Goal: Task Accomplishment & Management: Manage account settings

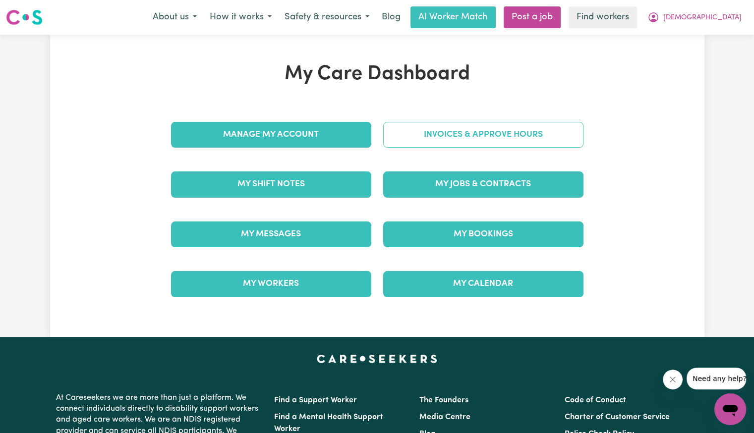
click at [487, 139] on link "Invoices & Approve Hours" at bounding box center [483, 135] width 200 height 26
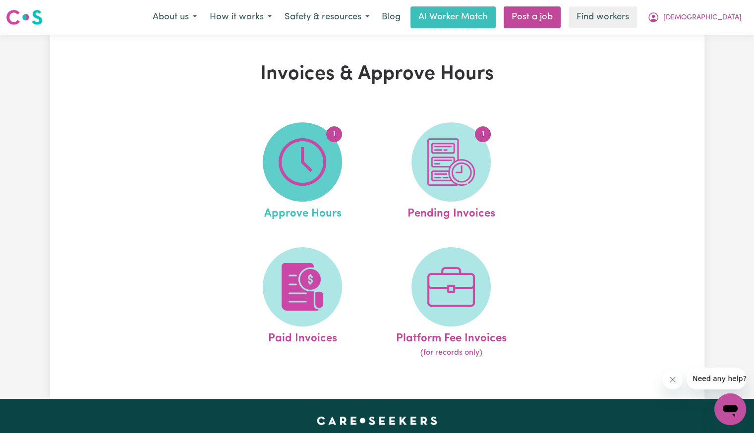
click at [330, 177] on span "1" at bounding box center [302, 161] width 79 height 79
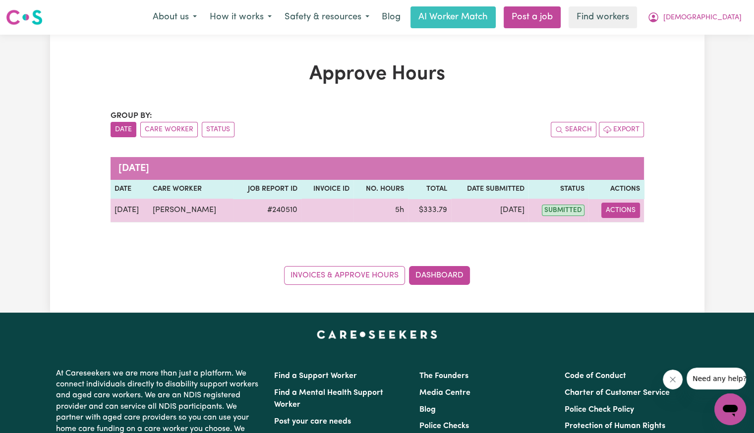
click at [634, 213] on button "Actions" at bounding box center [620, 210] width 39 height 15
click at [638, 235] on link "View Job Report" at bounding box center [644, 233] width 85 height 20
select select "pm"
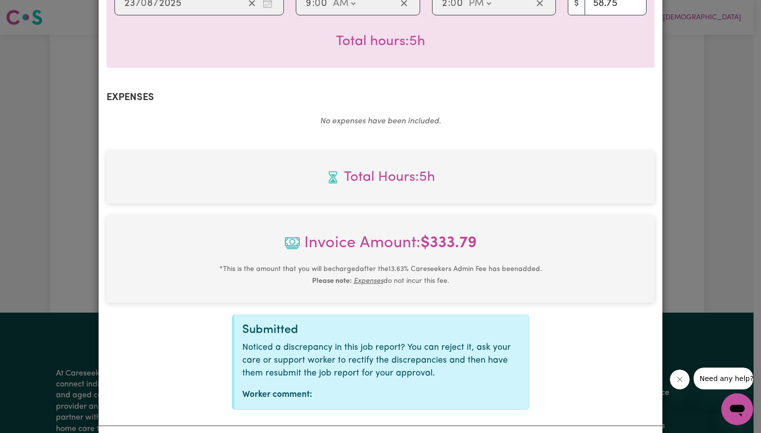
scroll to position [331, 0]
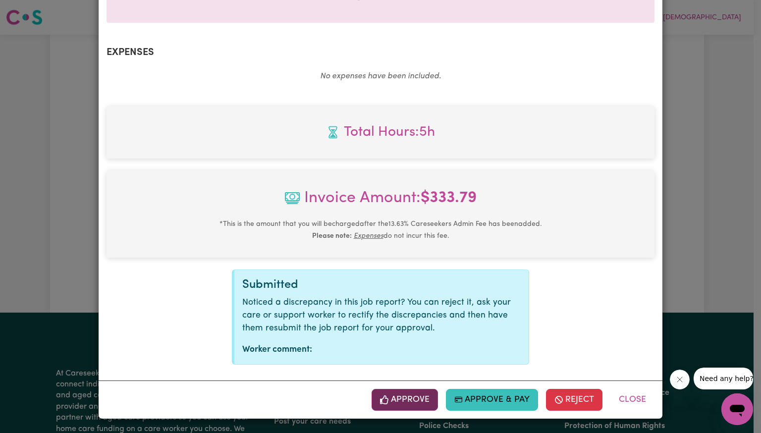
click at [402, 393] on button "Approve" at bounding box center [405, 400] width 66 height 22
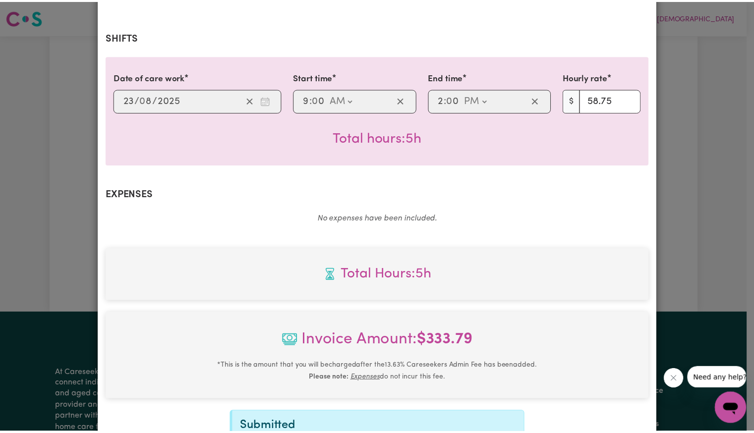
scroll to position [0, 0]
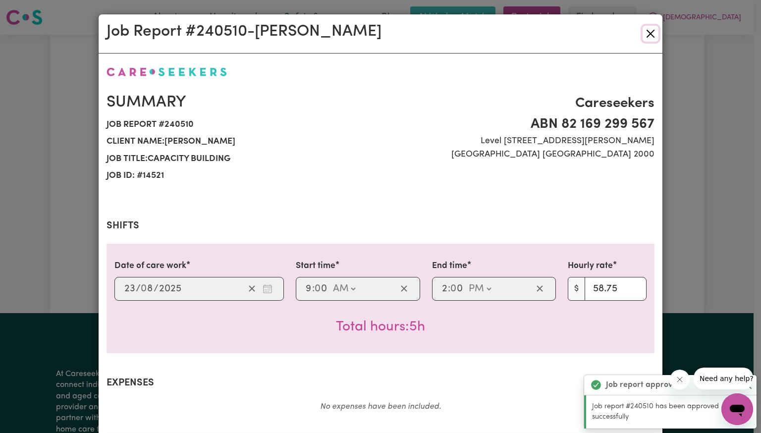
click at [643, 40] on button "Close" at bounding box center [651, 34] width 16 height 16
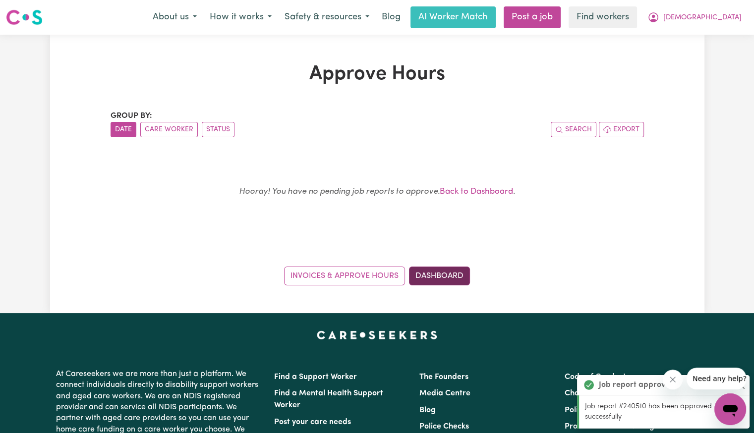
click at [454, 267] on link "Dashboard" at bounding box center [439, 276] width 61 height 19
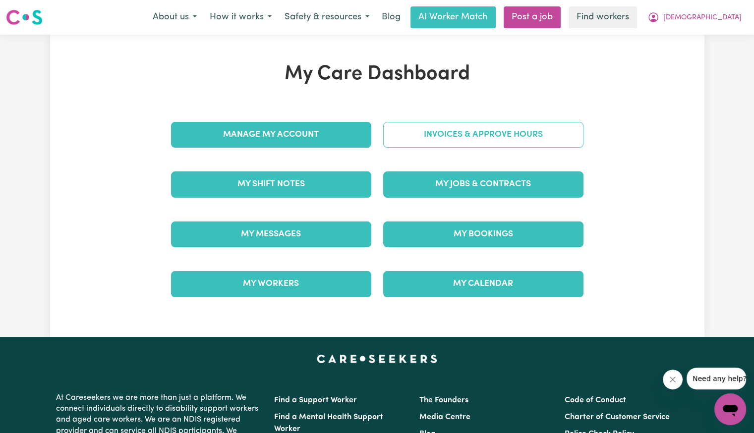
click at [458, 138] on link "Invoices & Approve Hours" at bounding box center [483, 135] width 200 height 26
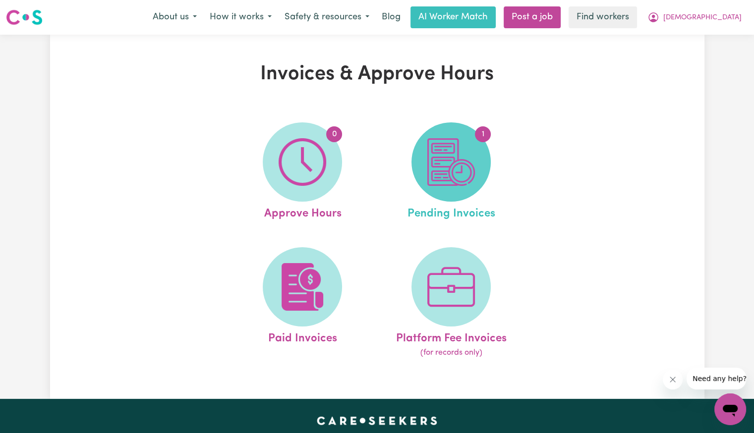
click at [458, 152] on img at bounding box center [451, 162] width 48 height 48
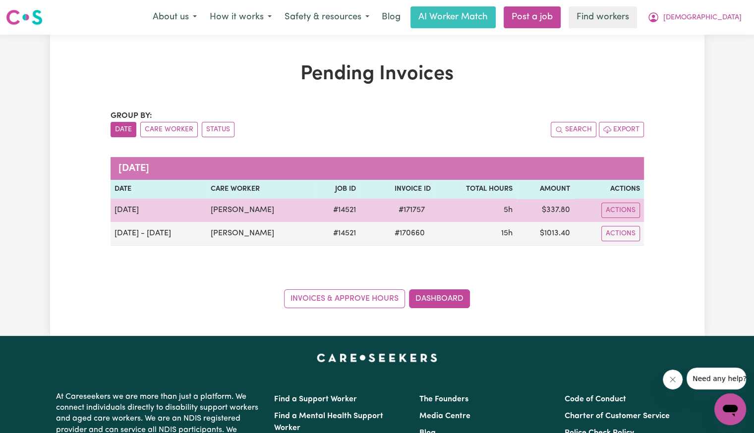
click at [411, 212] on span "# 171757" at bounding box center [412, 210] width 38 height 12
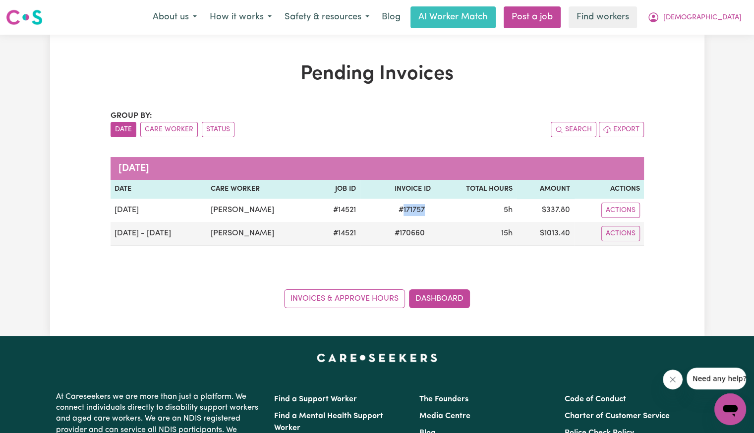
copy span "171757"
click at [712, 18] on span "[DEMOGRAPHIC_DATA]" at bounding box center [702, 17] width 78 height 11
click at [714, 50] on link "Logout" at bounding box center [708, 57] width 78 height 19
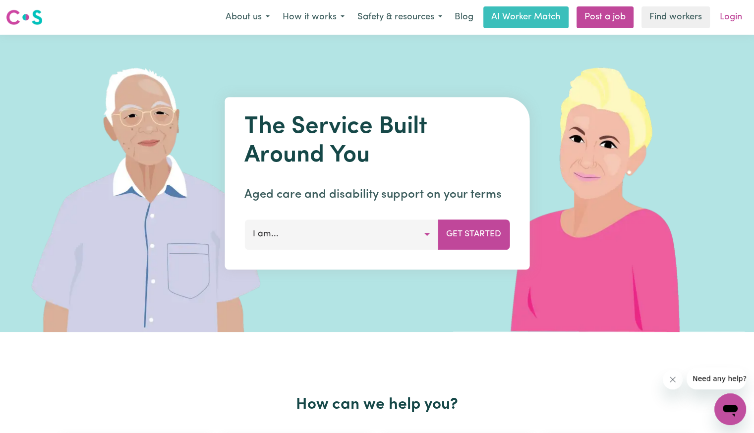
click at [724, 25] on link "Login" at bounding box center [731, 17] width 34 height 22
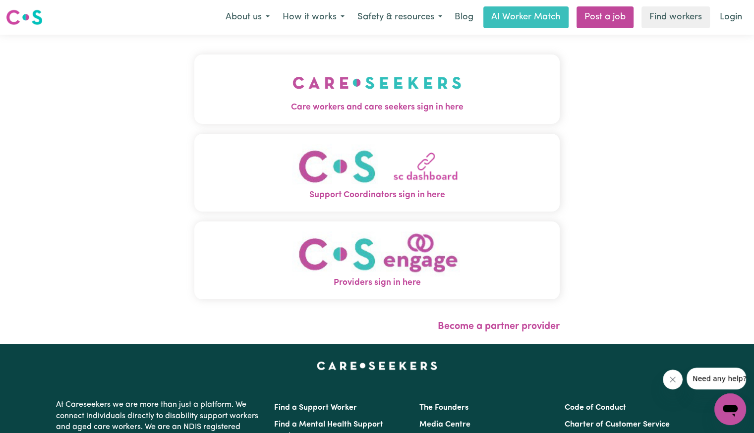
click at [435, 80] on button "Care workers and care seekers sign in here" at bounding box center [376, 89] width 365 height 69
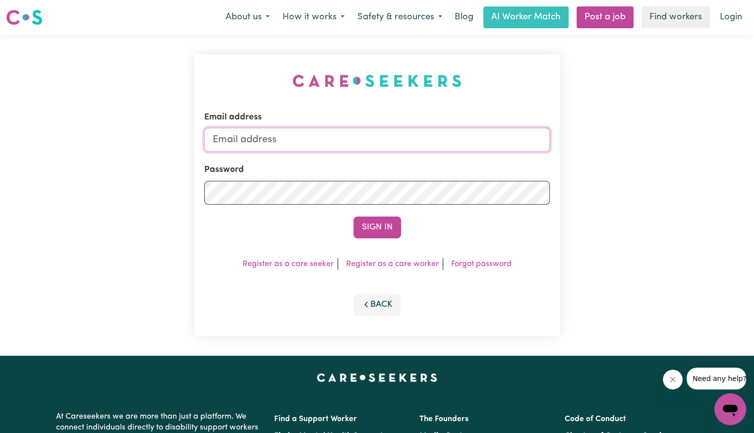
click at [375, 136] on input "Email address" at bounding box center [376, 140] width 345 height 24
type input "[EMAIL_ADDRESS][DOMAIN_NAME]"
click at [353, 217] on button "Sign In" at bounding box center [377, 228] width 48 height 22
